Goal: Task Accomplishment & Management: Manage account settings

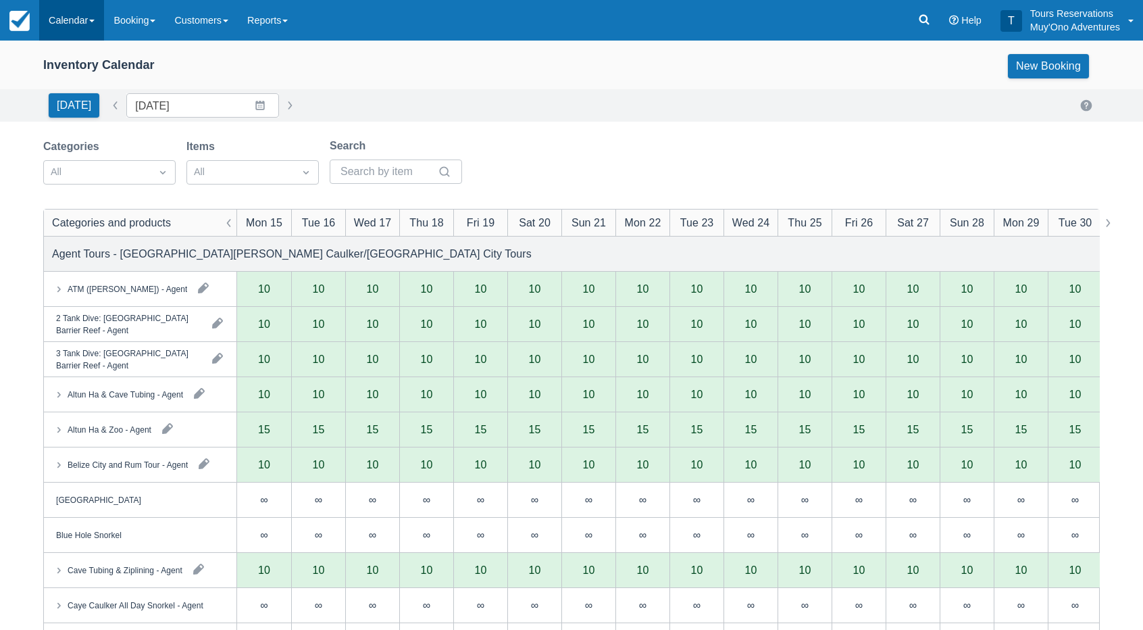
click at [80, 34] on link "Calendar" at bounding box center [71, 20] width 65 height 41
click at [84, 117] on link "Inventory" at bounding box center [93, 115] width 107 height 28
click at [129, 172] on div at bounding box center [97, 173] width 93 height 18
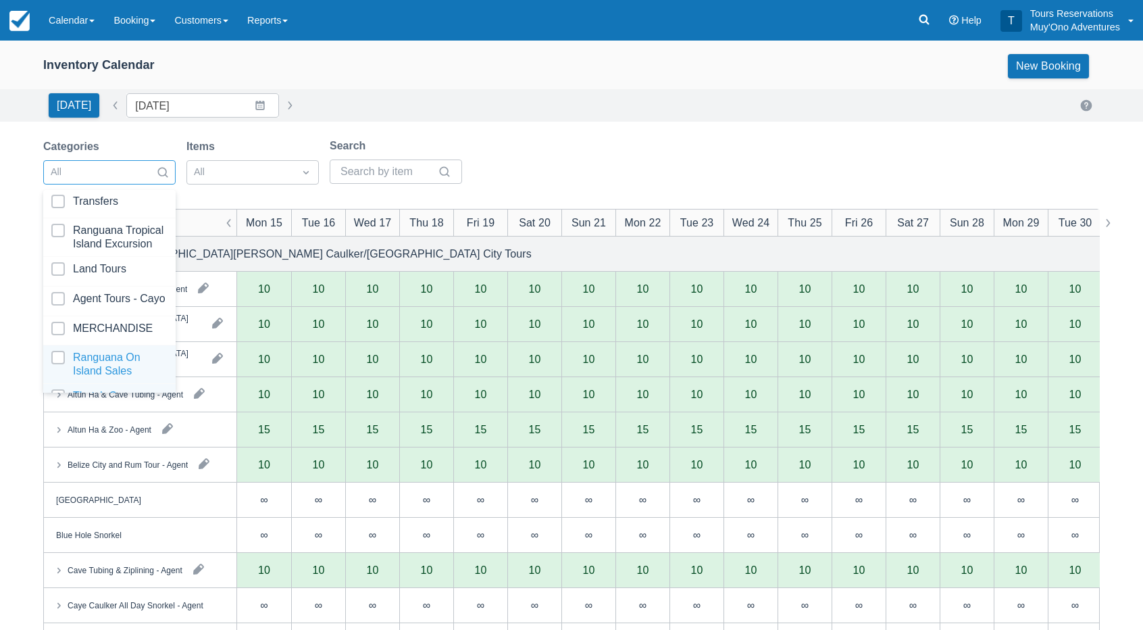
scroll to position [134, 0]
click at [115, 364] on div at bounding box center [109, 370] width 116 height 27
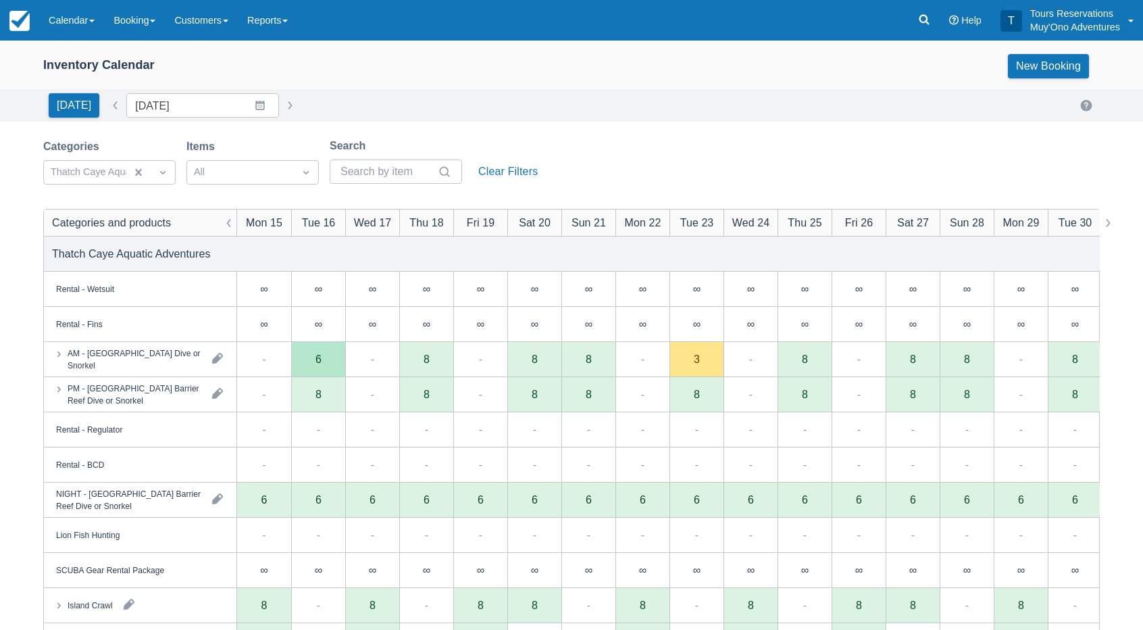
click at [575, 68] on div "Inventory Calendar New Booking" at bounding box center [571, 66] width 1057 height 24
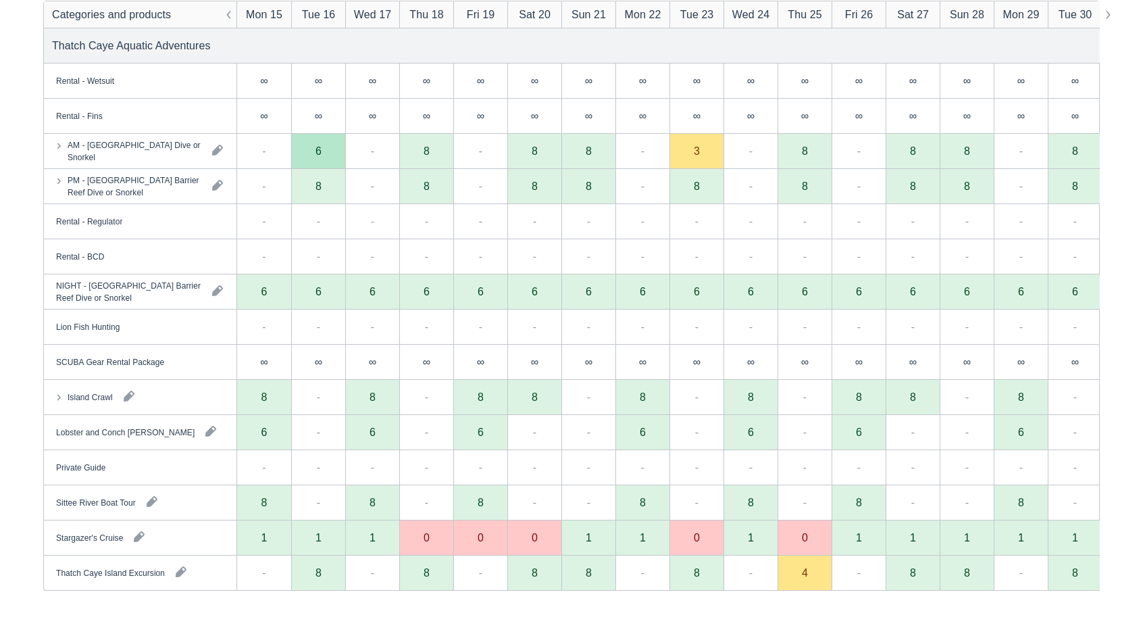
scroll to position [209, 0]
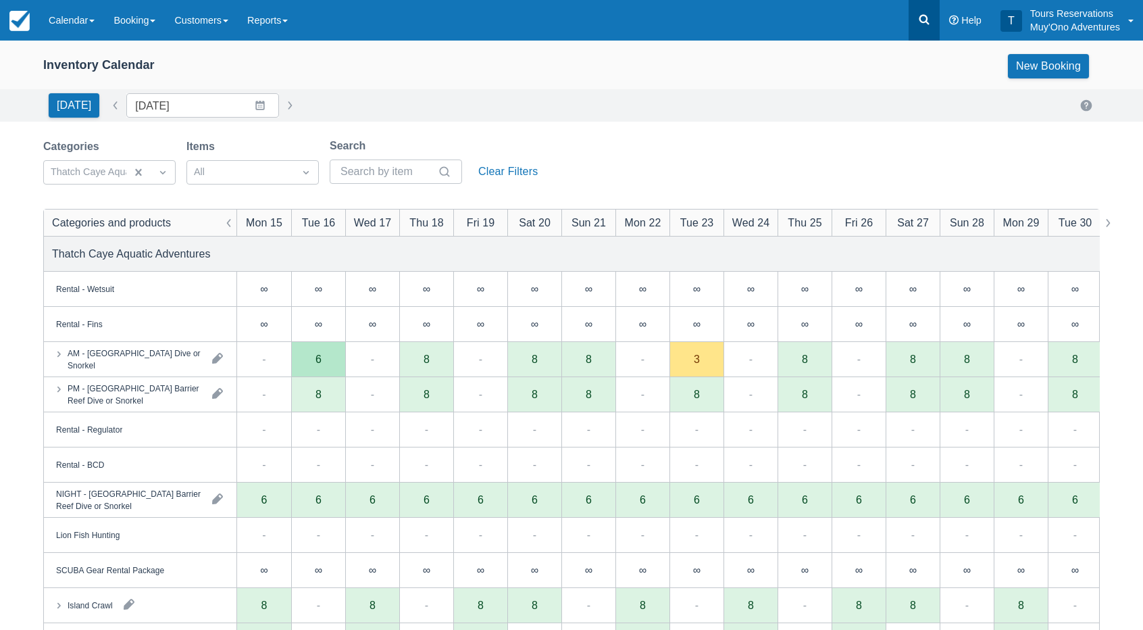
click at [926, 20] on icon at bounding box center [925, 20] width 14 height 14
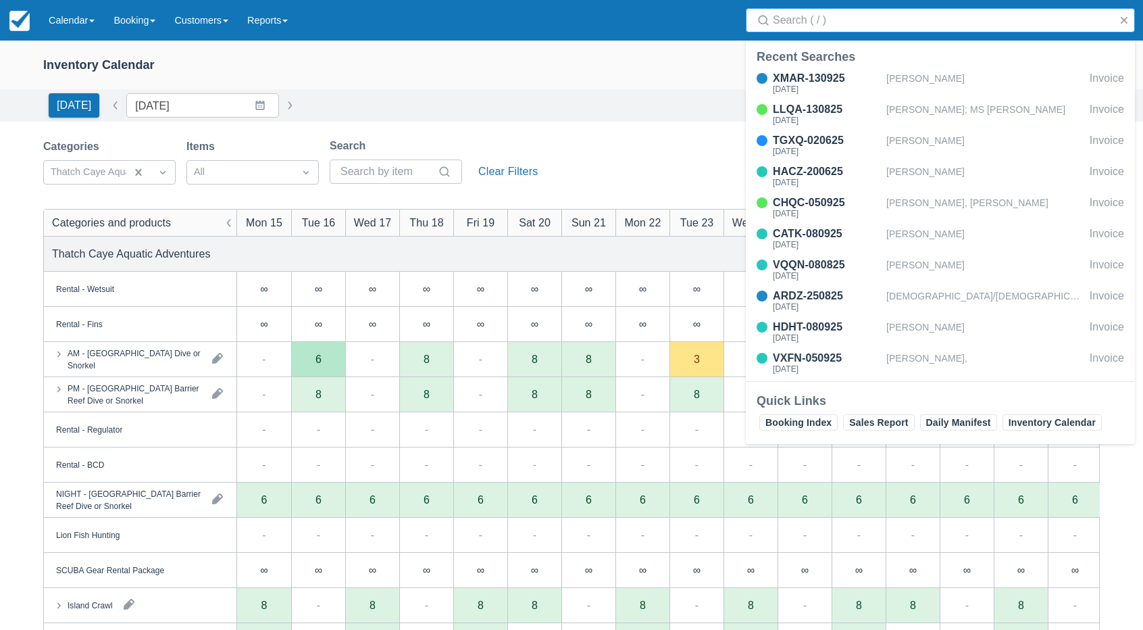
click at [843, 29] on input "Search" at bounding box center [943, 20] width 341 height 24
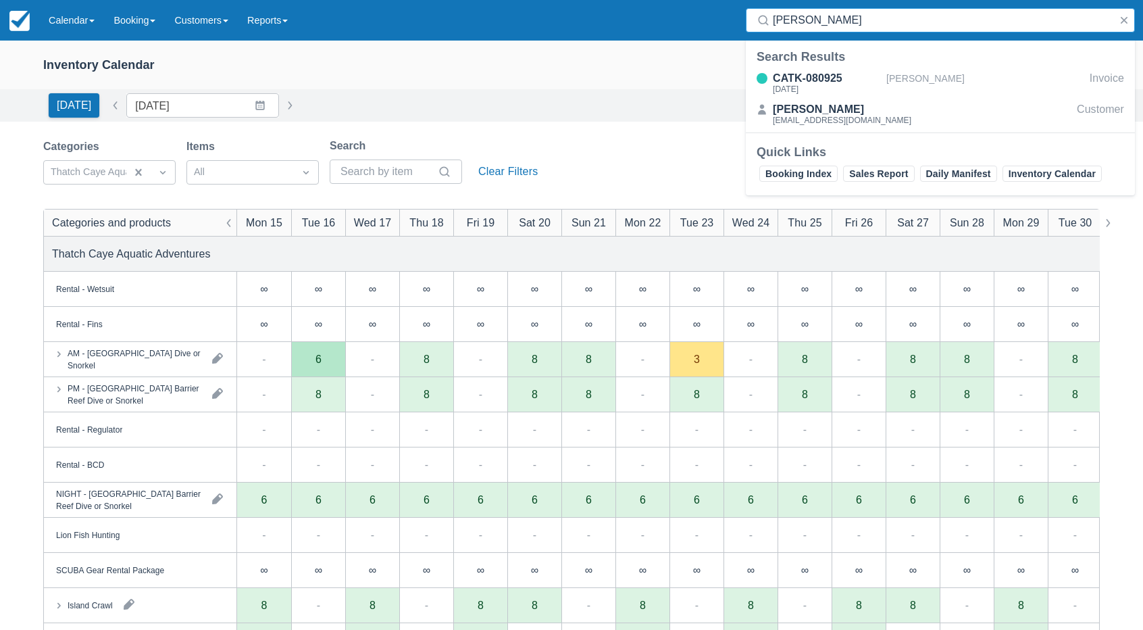
type input "chris taylor"
click at [851, 76] on div "CATK-080925" at bounding box center [827, 78] width 108 height 16
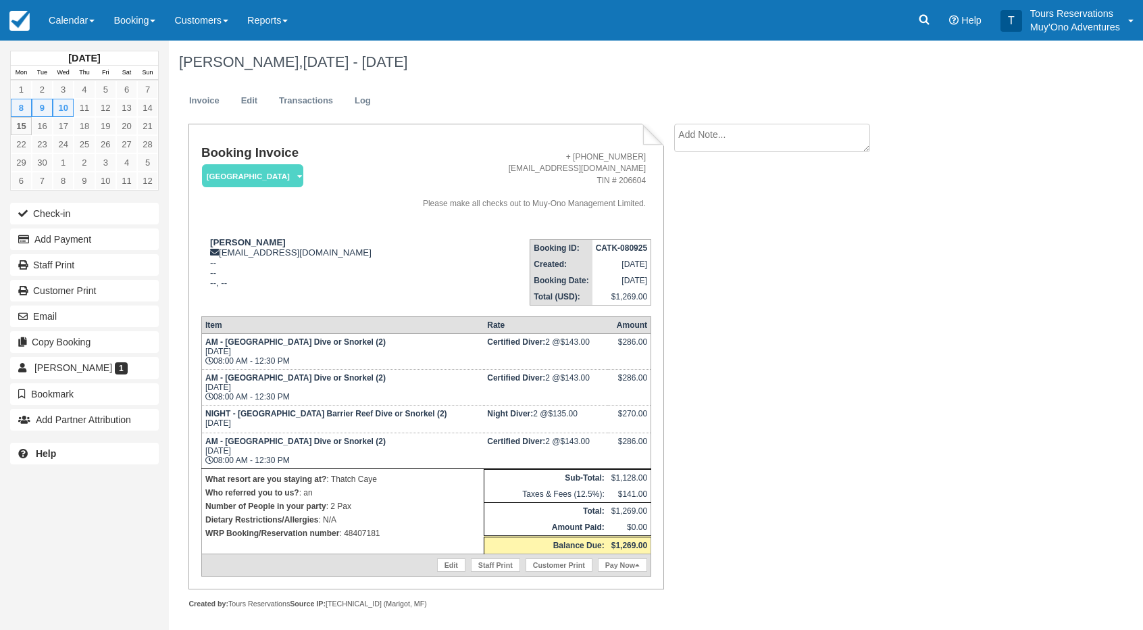
click at [745, 437] on div "Booking Invoice Thatch Caye Resort   Pending HOLD Deposit Paid Cancelled Void M…" at bounding box center [540, 381] width 743 height 514
click at [145, 16] on link "Booking" at bounding box center [134, 20] width 61 height 41
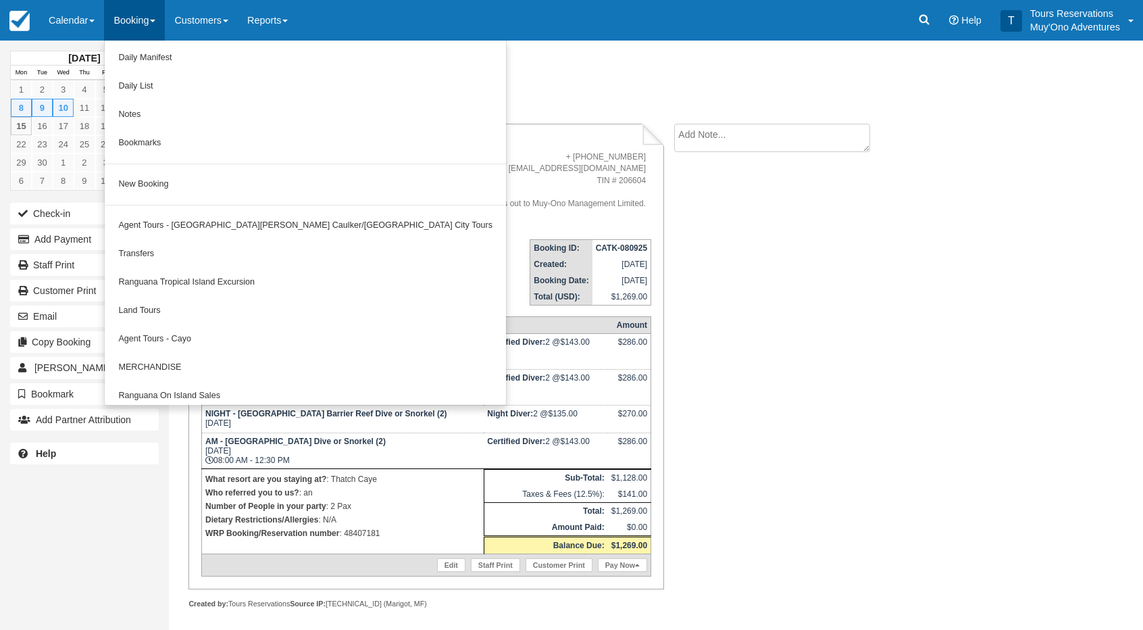
click at [462, 110] on ul "Invoice Edit Transactions Log" at bounding box center [597, 104] width 837 height 41
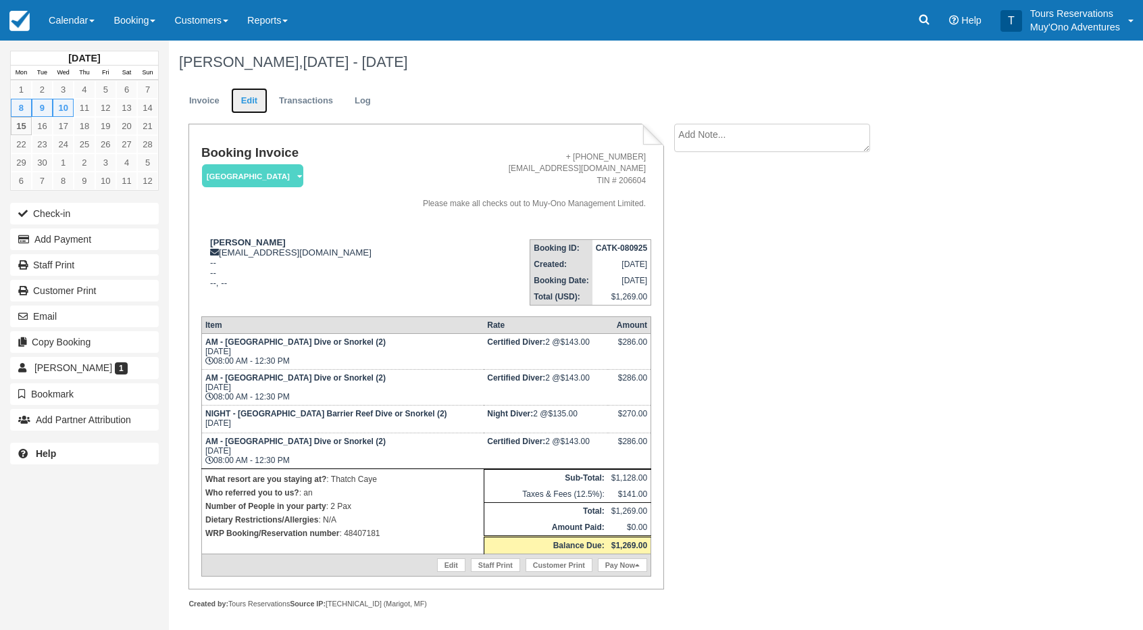
click at [251, 107] on link "Edit" at bounding box center [249, 101] width 36 height 26
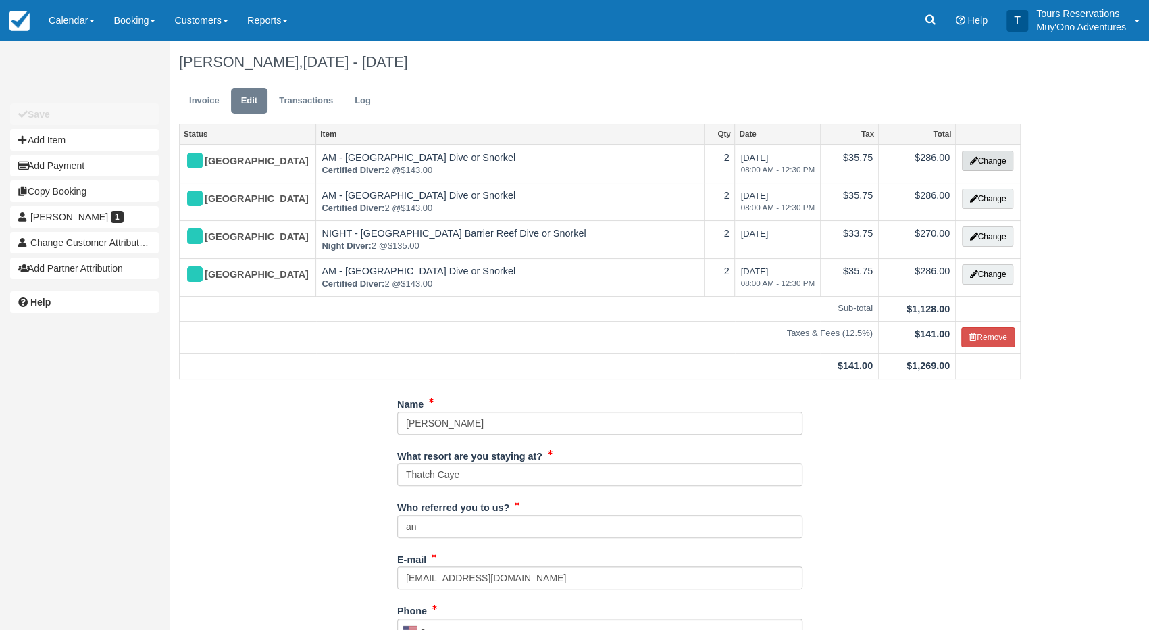
click at [979, 163] on button "Change" at bounding box center [987, 161] width 51 height 20
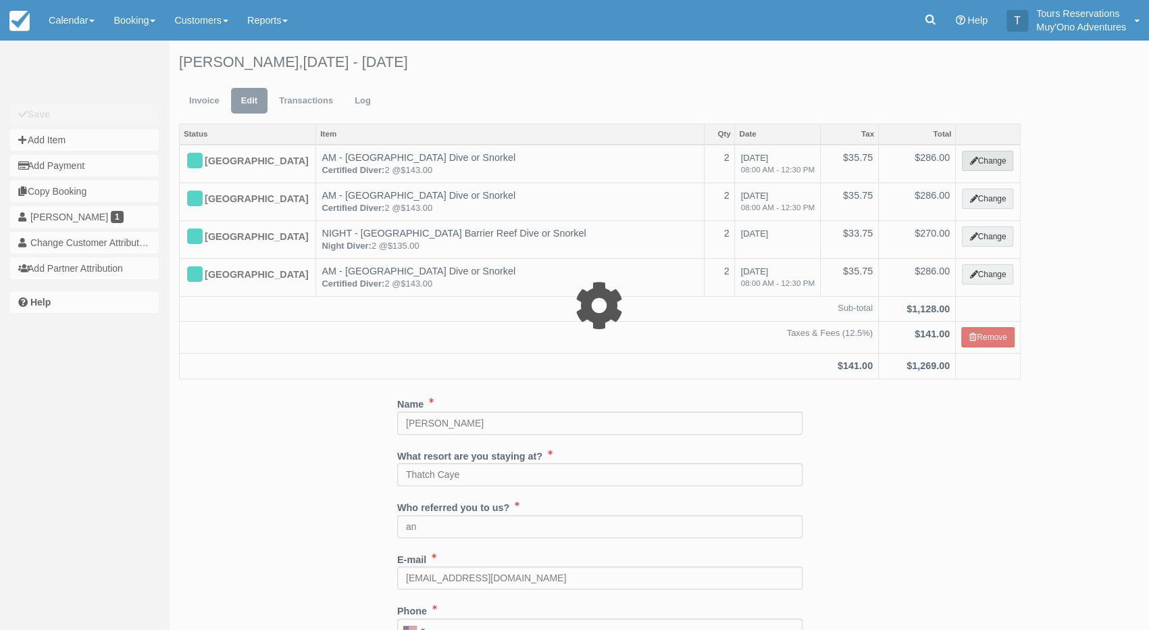
type input "286.00"
select select "64"
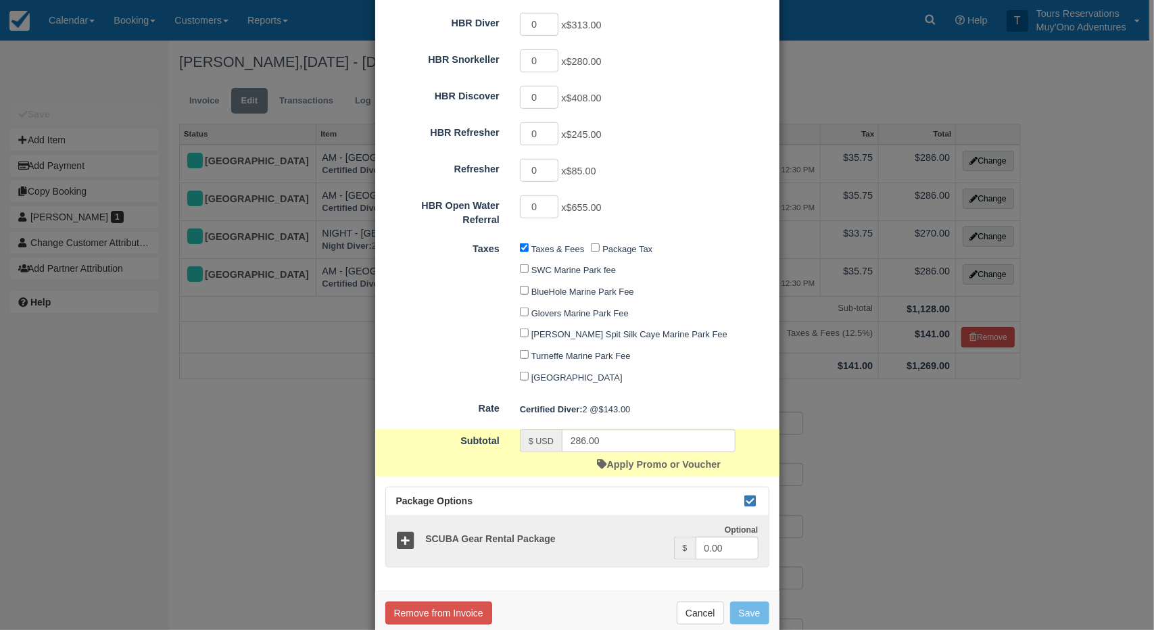
scroll to position [577, 0]
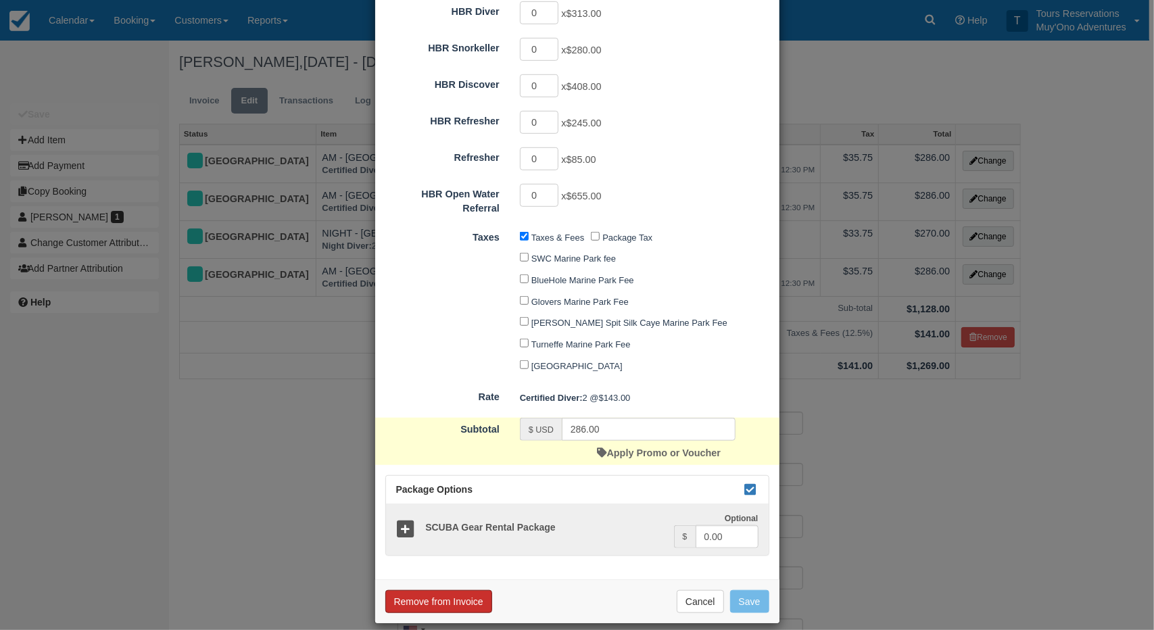
click at [449, 590] on button "Remove from Invoice" at bounding box center [438, 601] width 107 height 23
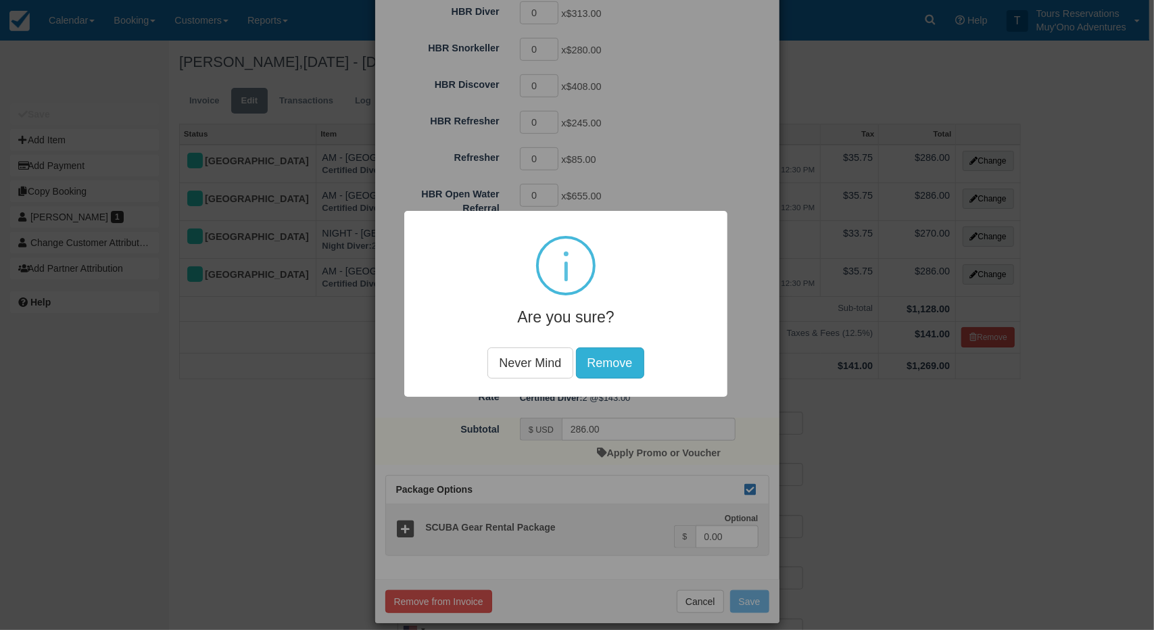
click at [605, 359] on button "Remove" at bounding box center [609, 362] width 68 height 31
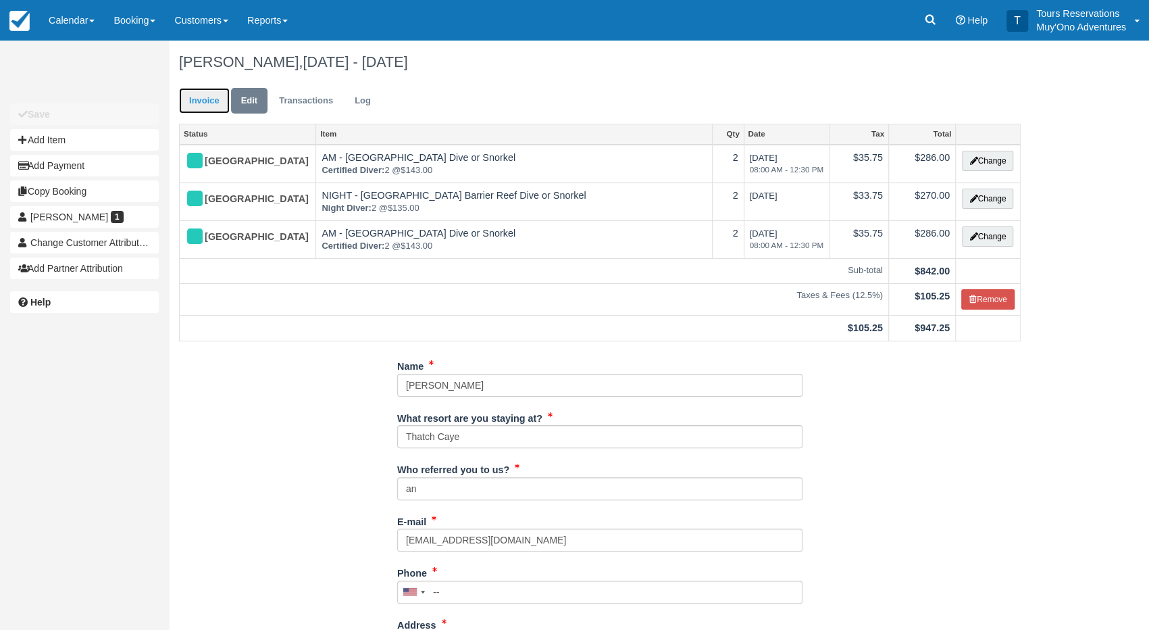
click at [203, 95] on link "Invoice" at bounding box center [204, 101] width 51 height 26
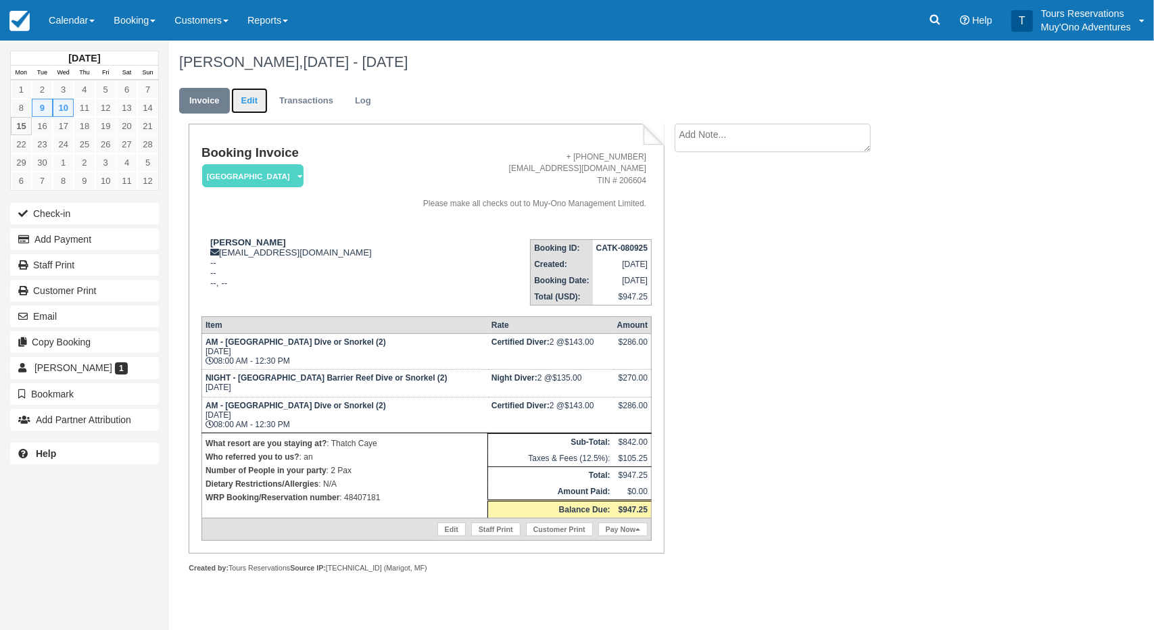
click at [251, 106] on link "Edit" at bounding box center [249, 101] width 36 height 26
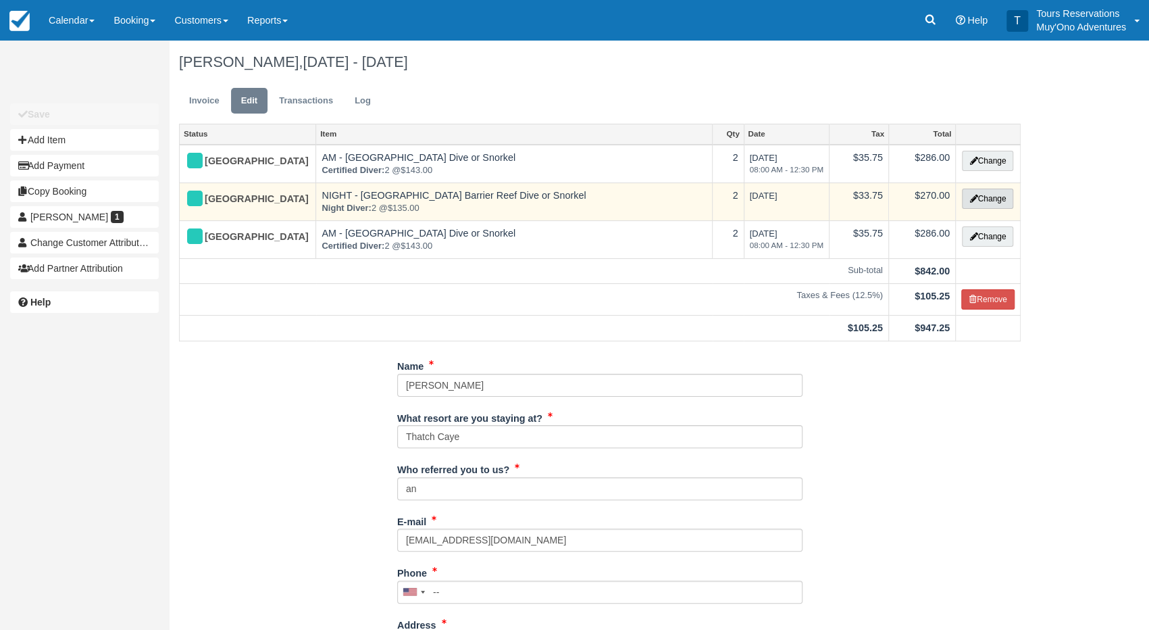
click at [996, 202] on button "Change" at bounding box center [987, 199] width 51 height 20
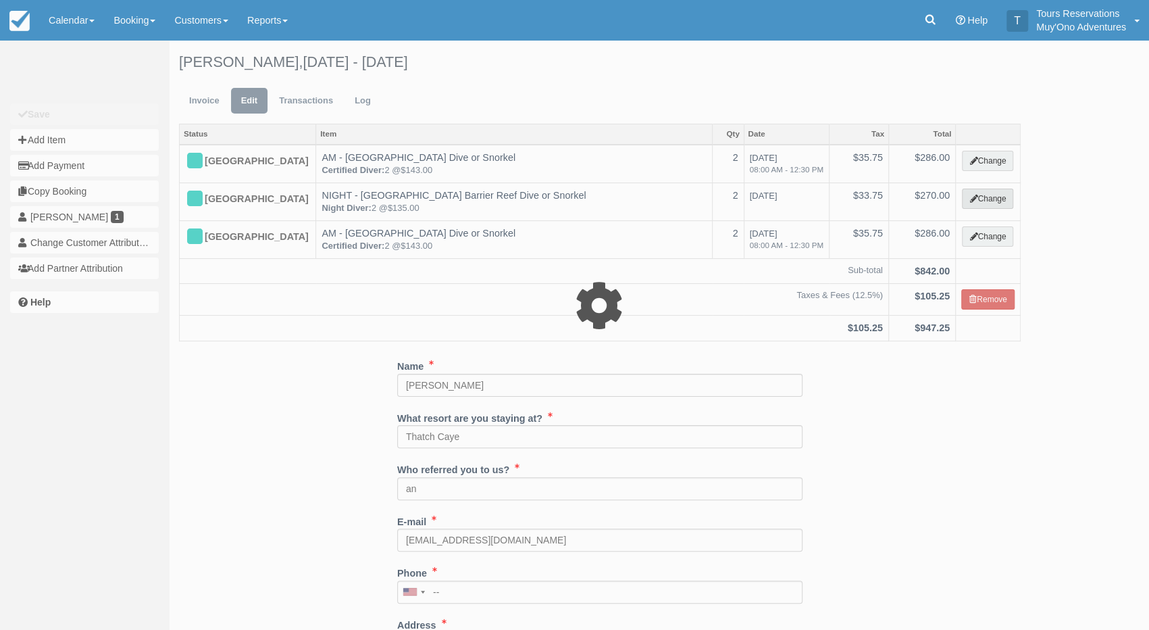
select select "64"
type input "270.00"
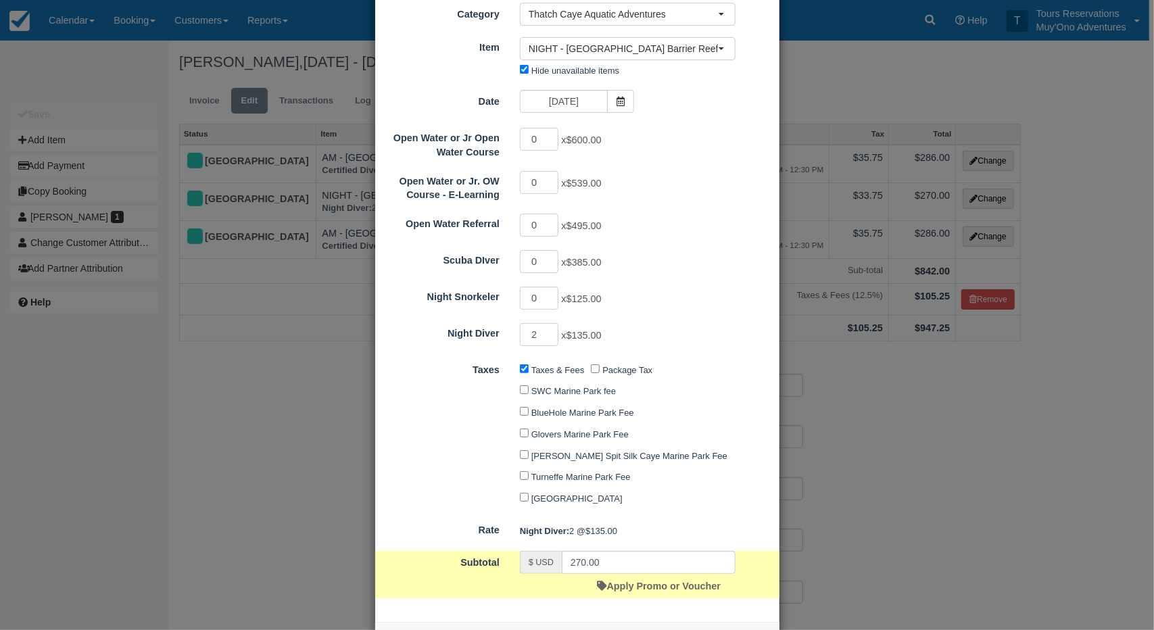
scroll to position [120, 0]
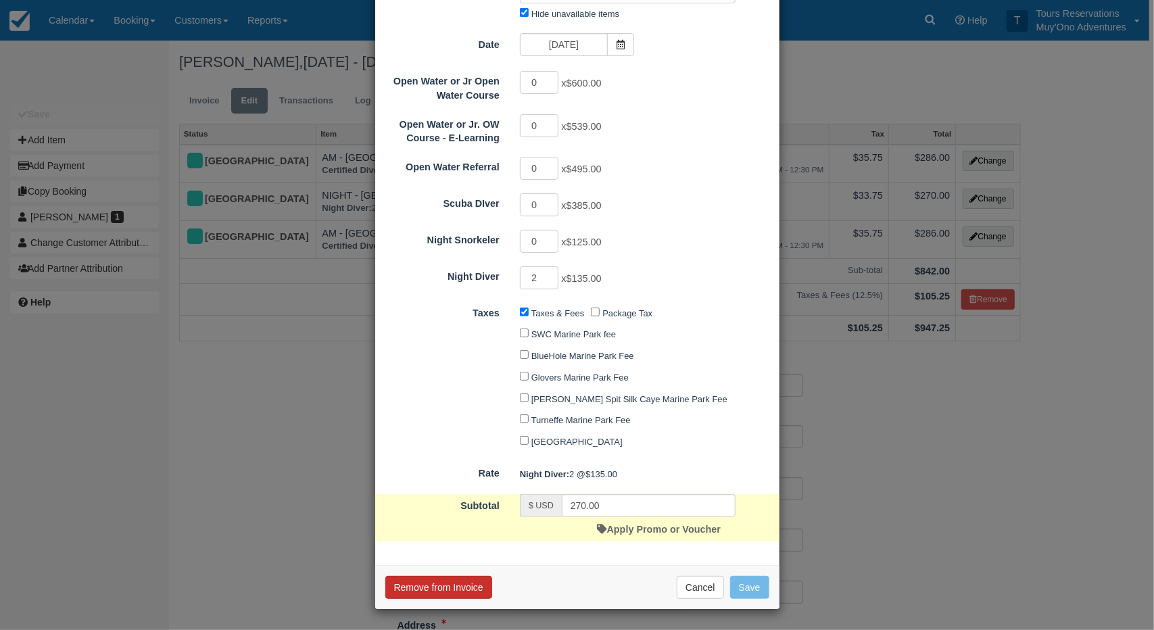
click at [468, 583] on button "Remove from Invoice" at bounding box center [438, 587] width 107 height 23
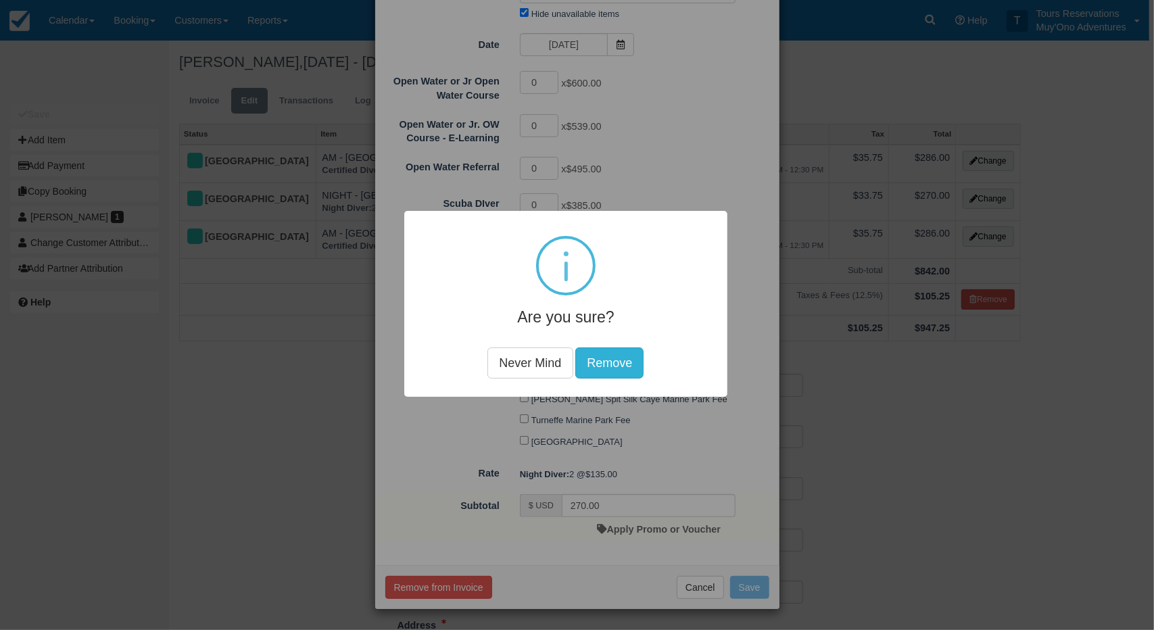
click at [599, 378] on div "Are you sure? Never Mind Remove" at bounding box center [565, 304] width 323 height 186
click at [596, 366] on button "Remove" at bounding box center [609, 362] width 68 height 31
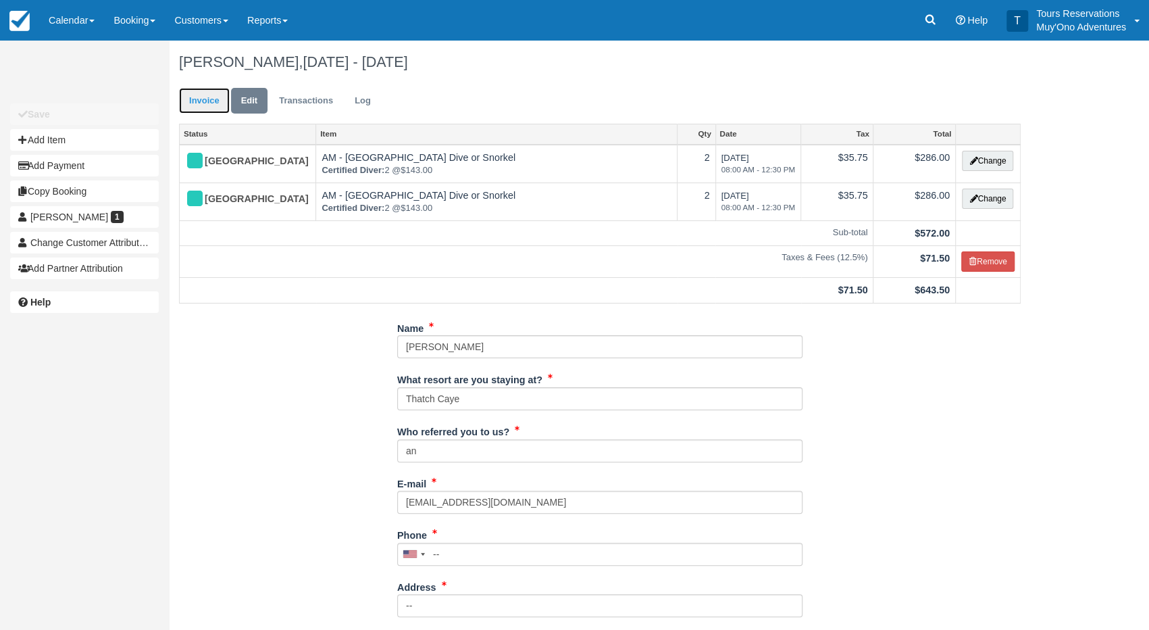
click at [203, 97] on link "Invoice" at bounding box center [204, 101] width 51 height 26
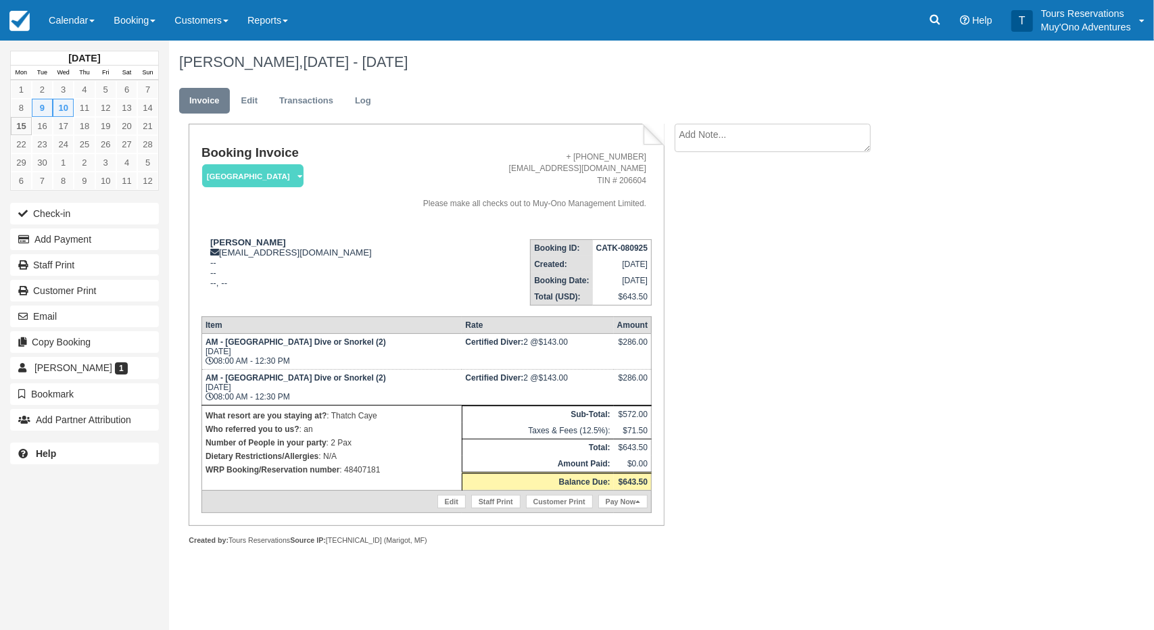
click at [558, 80] on div "Chris Taylor, Sep 09 - Sep 10 2025" at bounding box center [601, 62] width 865 height 43
click at [796, 320] on div "Booking Invoice Thatch Caye Resort   Pending HOLD Deposit Paid Cancelled Void M…" at bounding box center [540, 349] width 743 height 451
click at [256, 107] on link "Edit" at bounding box center [249, 101] width 36 height 26
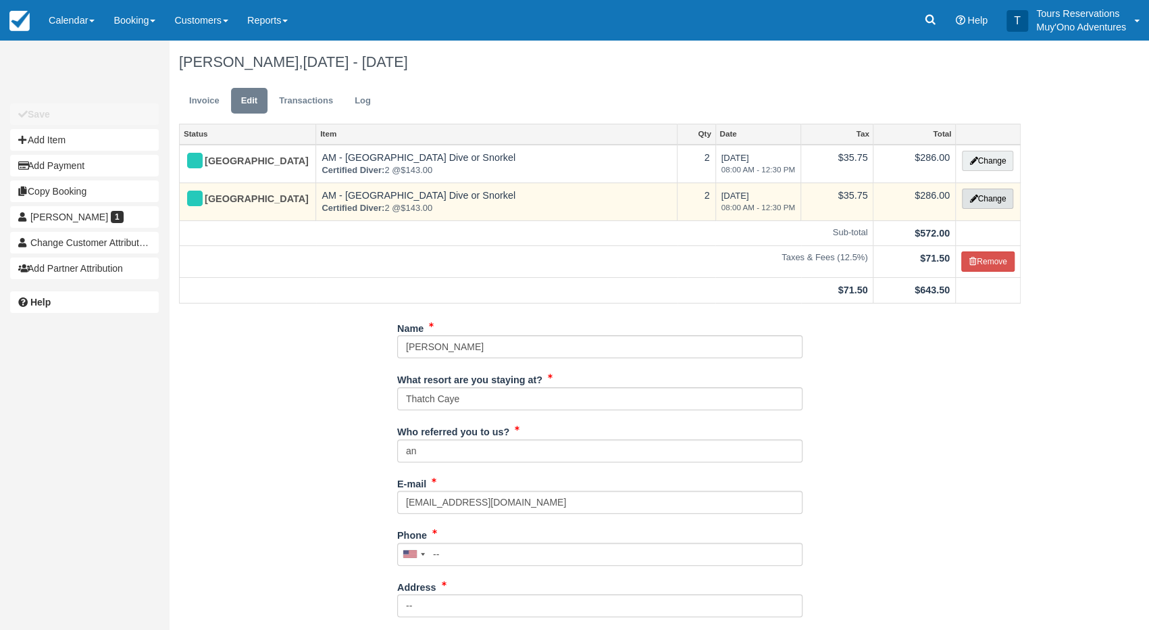
click at [966, 201] on button "Change" at bounding box center [987, 199] width 51 height 20
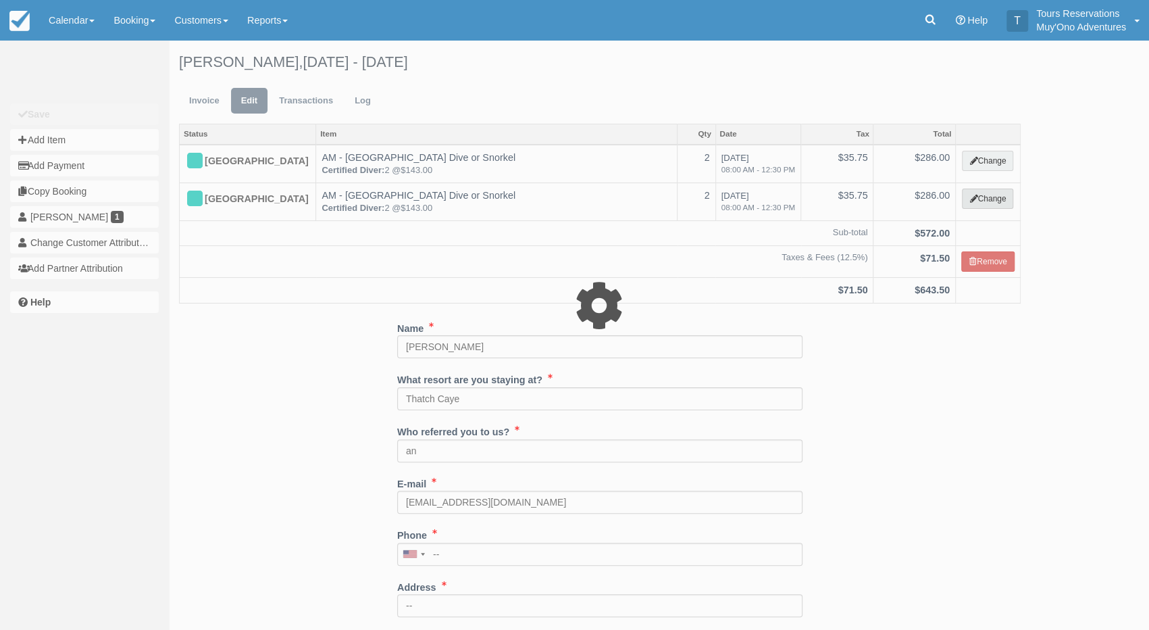
select select "64"
type input "286.00"
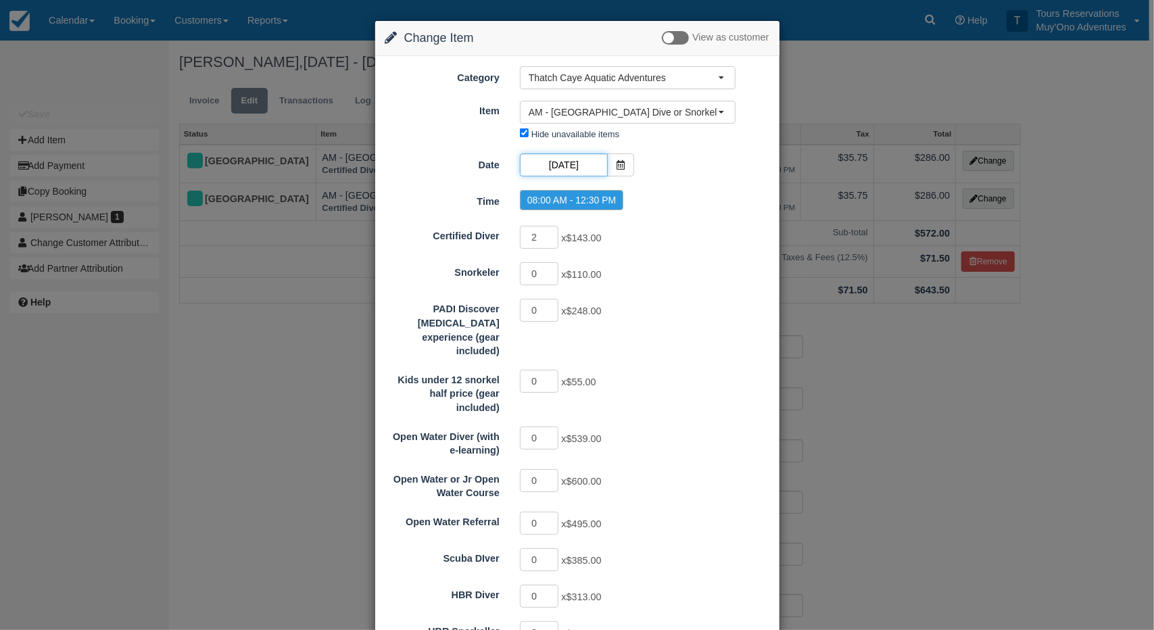
click at [556, 157] on input "[DATE]" at bounding box center [564, 164] width 88 height 23
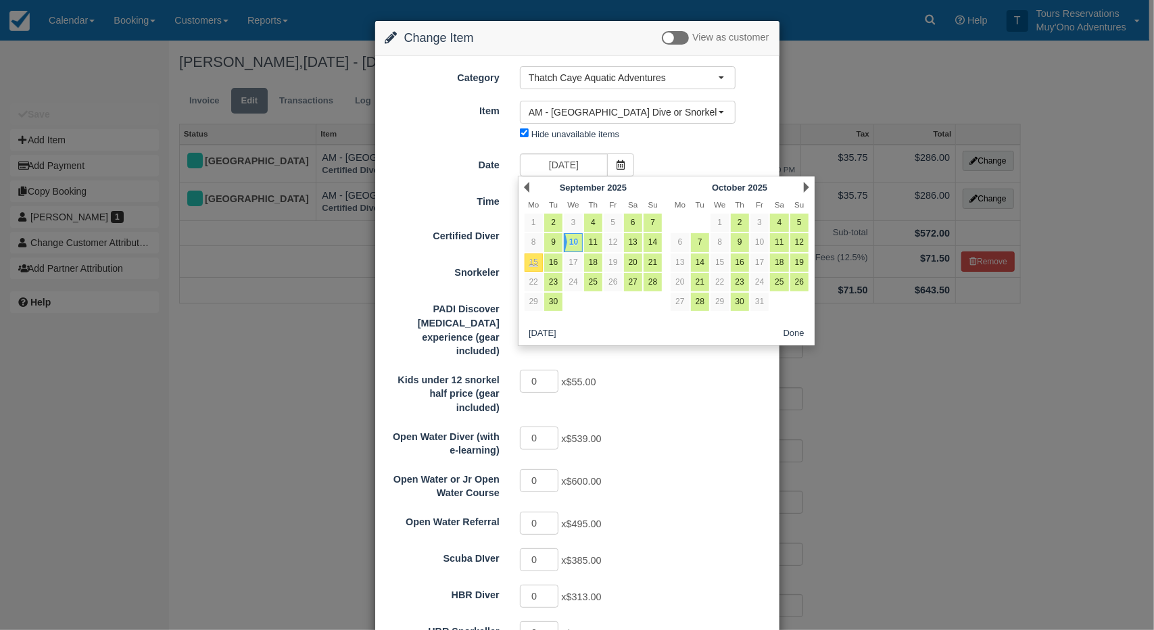
click at [674, 469] on div "0 x $600.00" at bounding box center [628, 482] width 236 height 26
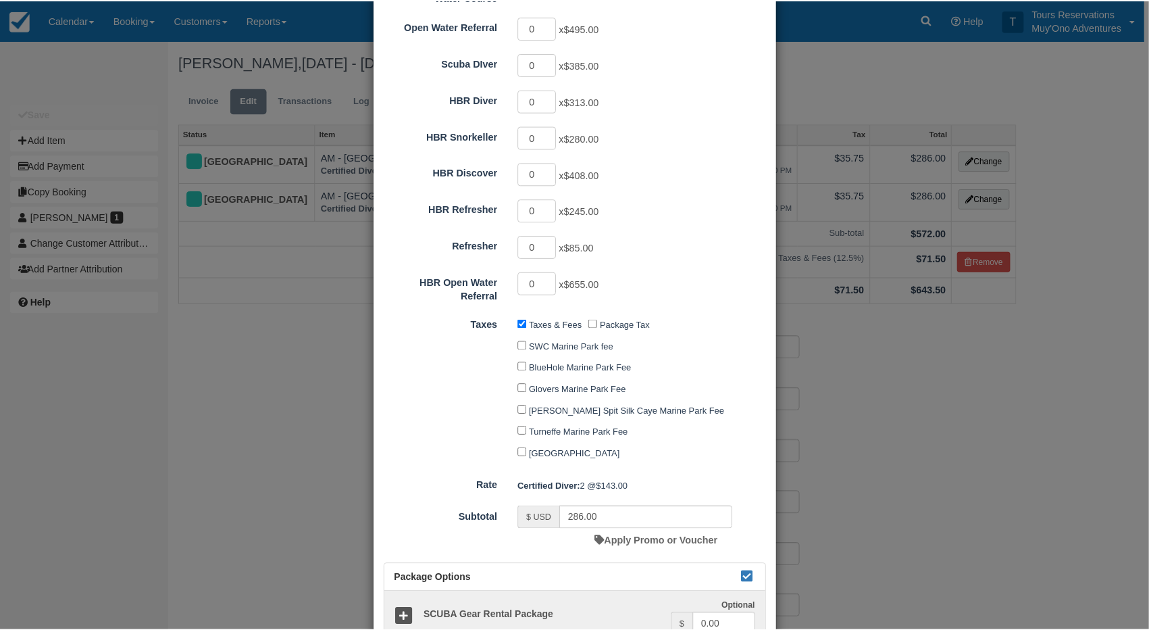
scroll to position [583, 0]
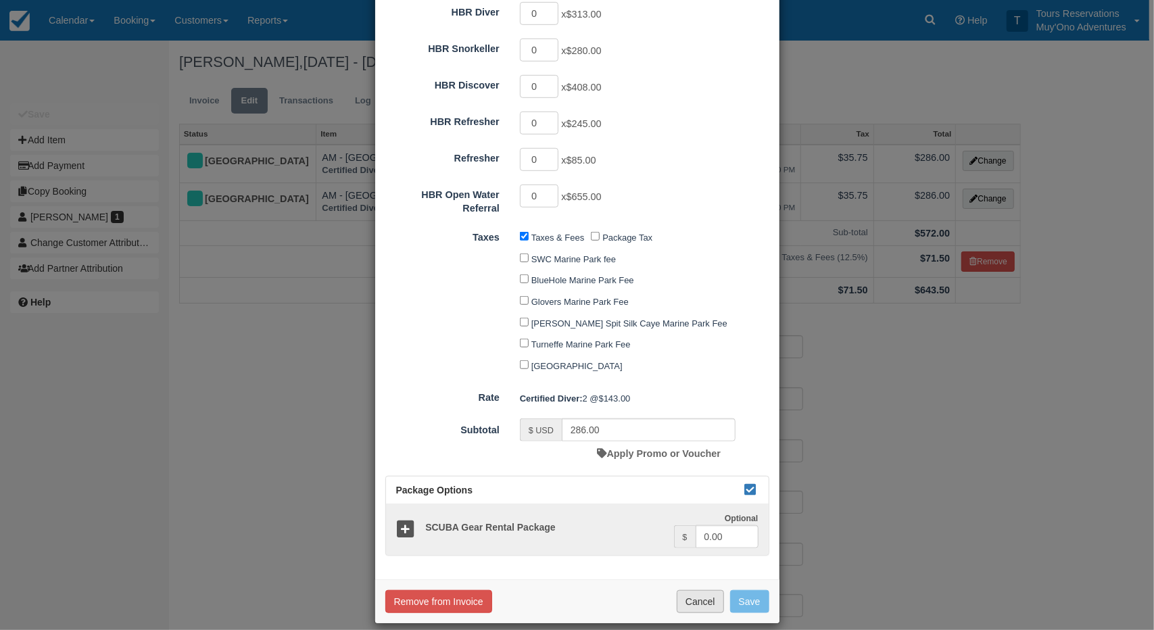
click at [697, 591] on button "Cancel" at bounding box center [699, 601] width 47 height 23
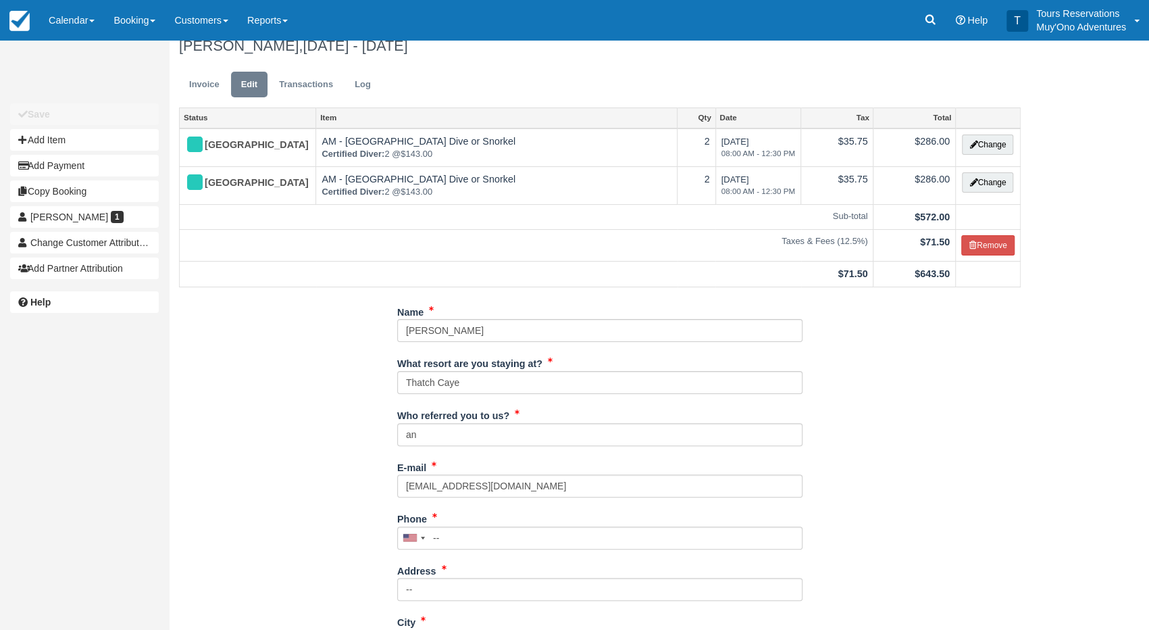
scroll to position [0, 0]
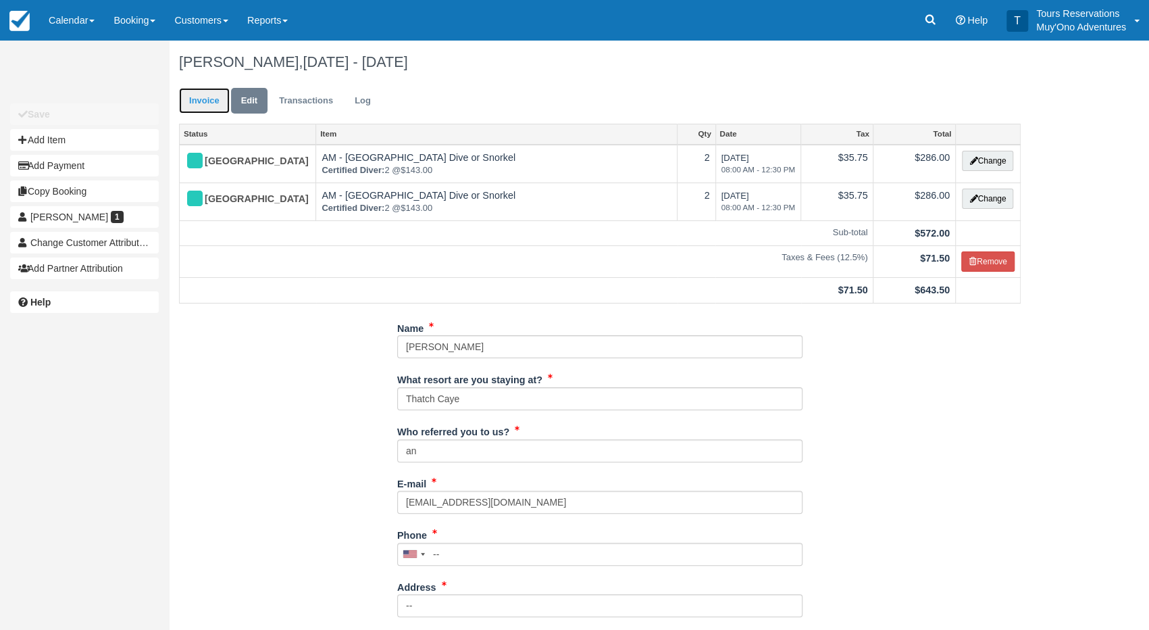
click at [224, 100] on link "Invoice" at bounding box center [204, 101] width 51 height 26
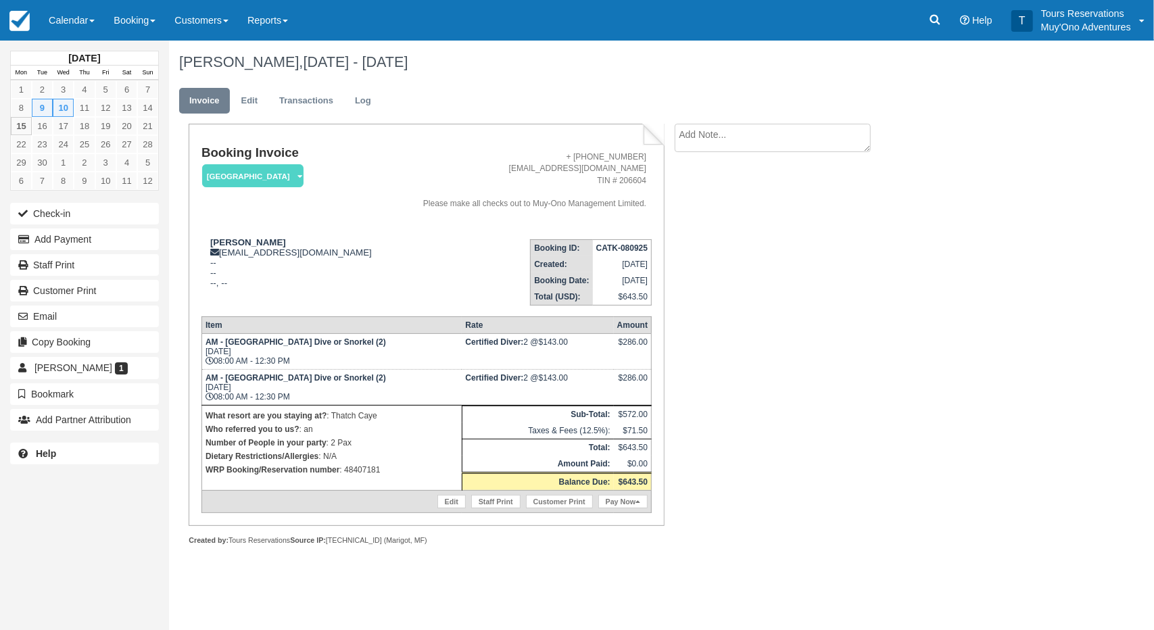
click at [708, 127] on textarea at bounding box center [772, 138] width 196 height 28
drag, startPoint x: 694, startPoint y: 153, endPoint x: 698, endPoint y: 162, distance: 10.3
click at [696, 159] on textarea at bounding box center [772, 162] width 196 height 76
type textarea "Did the tour on 8th and 9th"
click at [692, 220] on button "Create" at bounding box center [704, 214] width 61 height 23
